Goal: Navigation & Orientation: Find specific page/section

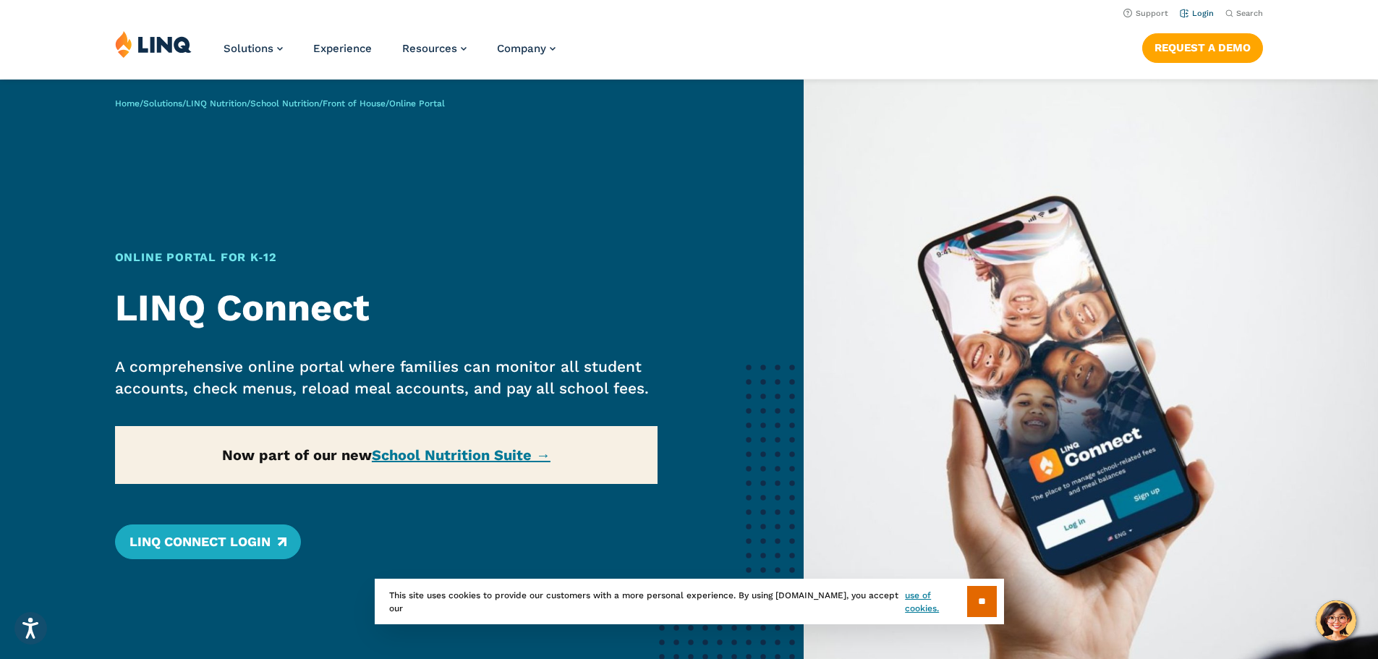
click at [1187, 9] on link "Login" at bounding box center [1197, 13] width 34 height 9
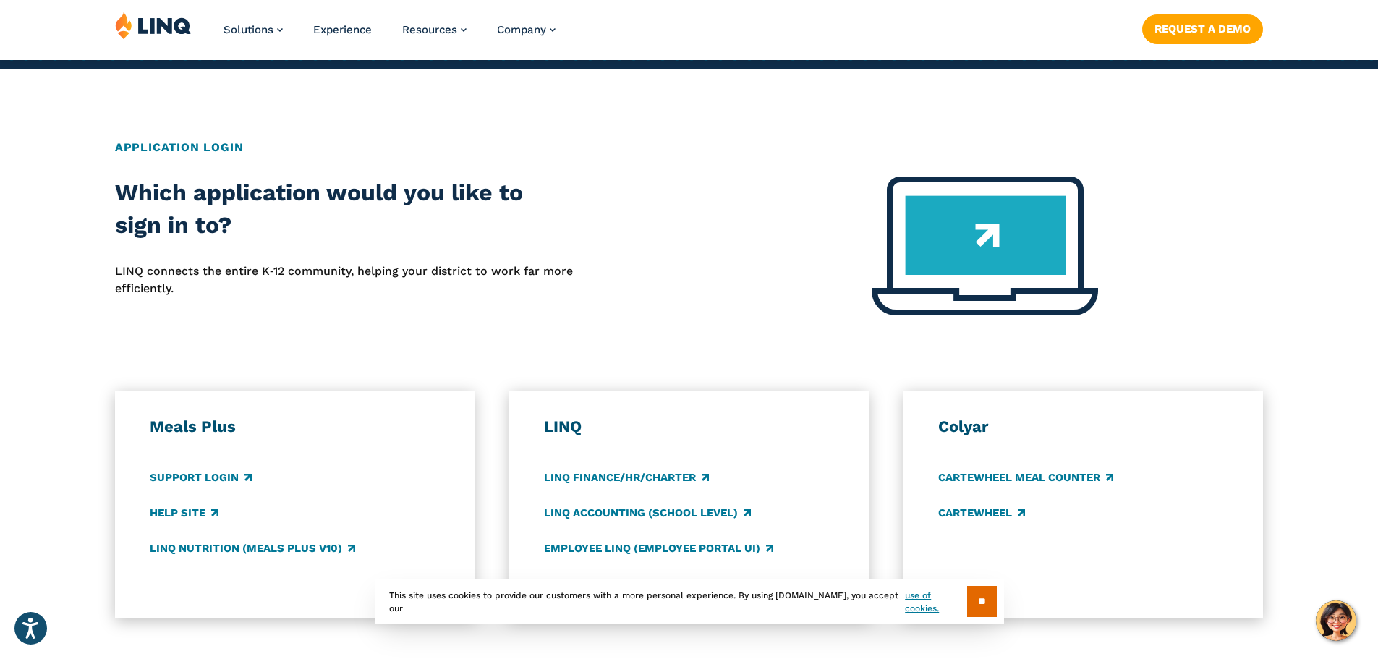
scroll to position [506, 0]
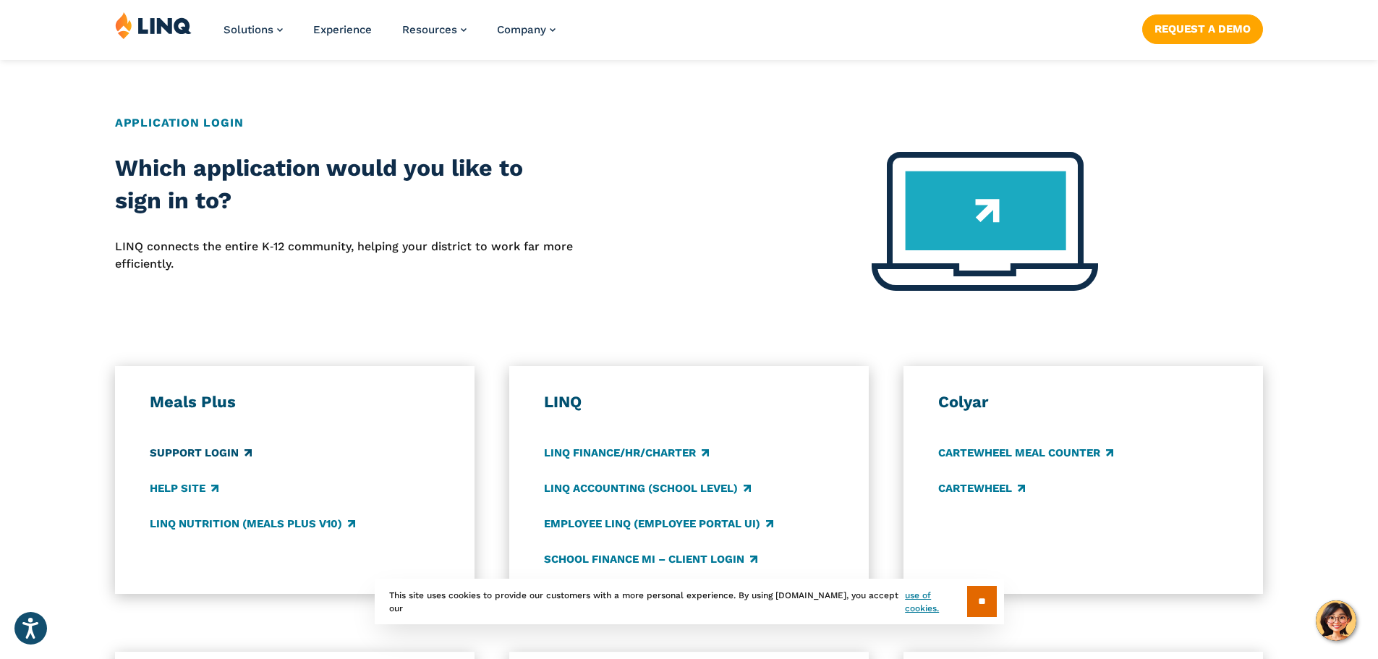
click at [201, 453] on link "Support Login" at bounding box center [201, 453] width 102 height 16
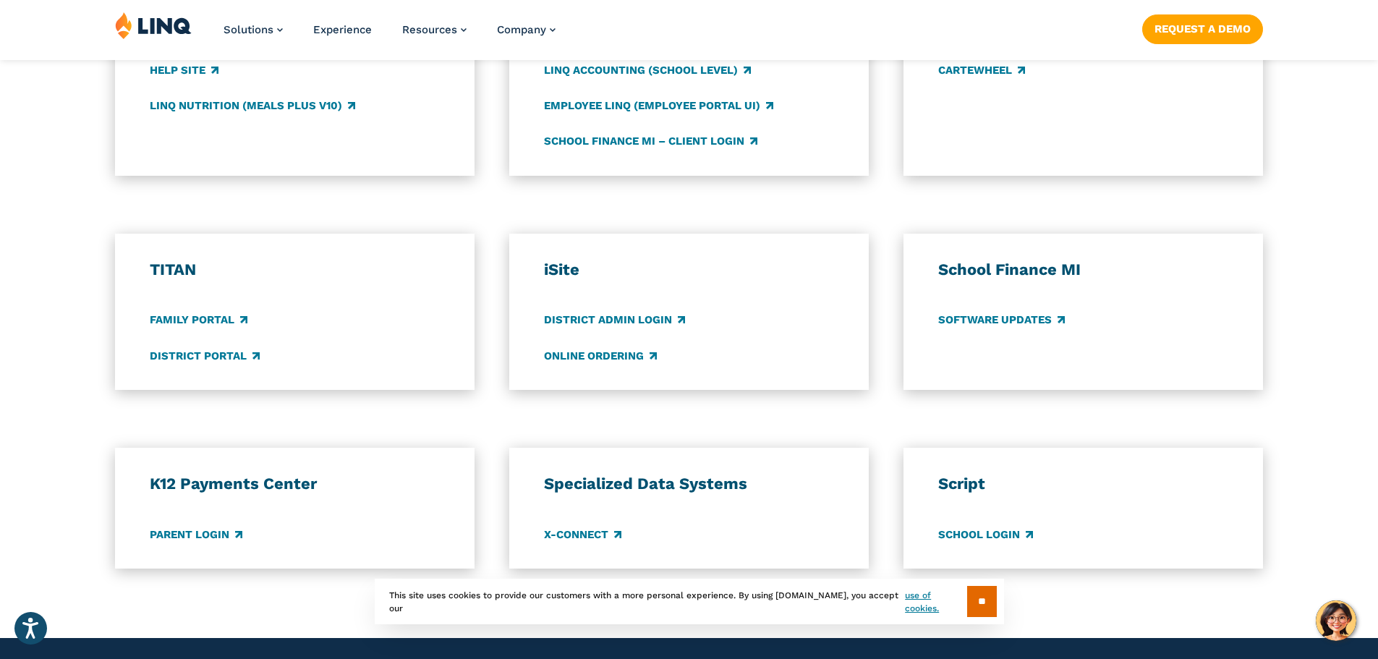
scroll to position [1013, 0]
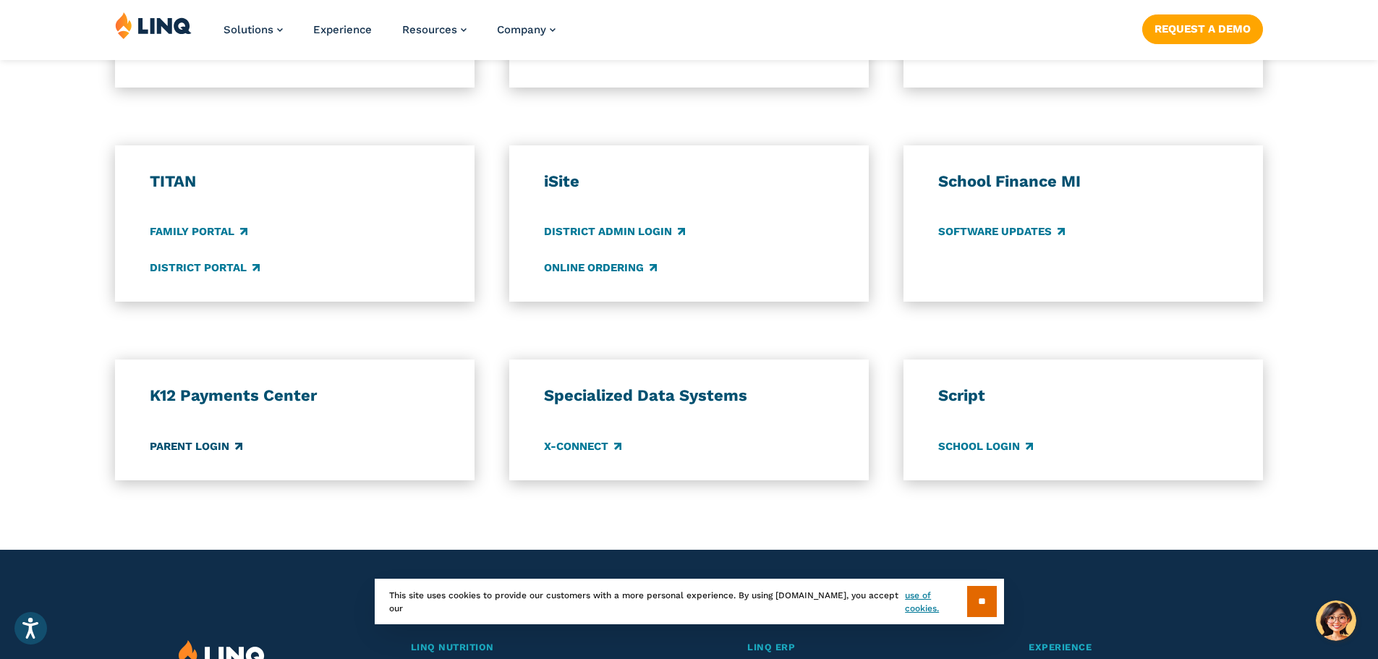
click at [200, 441] on link "Parent Login" at bounding box center [196, 446] width 93 height 16
